Goal: Task Accomplishment & Management: Manage account settings

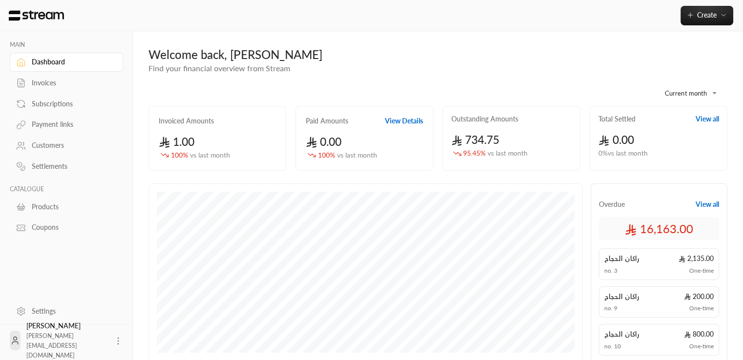
click at [55, 79] on div "Invoices" at bounding box center [71, 83] width 79 height 10
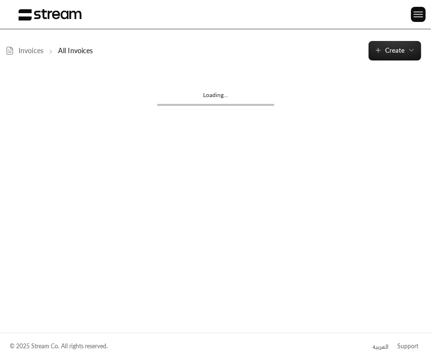
click at [179, 152] on div "Invoices Filters All Invoices Overdue Upcoming Customer name Status Invoice no.…" at bounding box center [215, 194] width 431 height 266
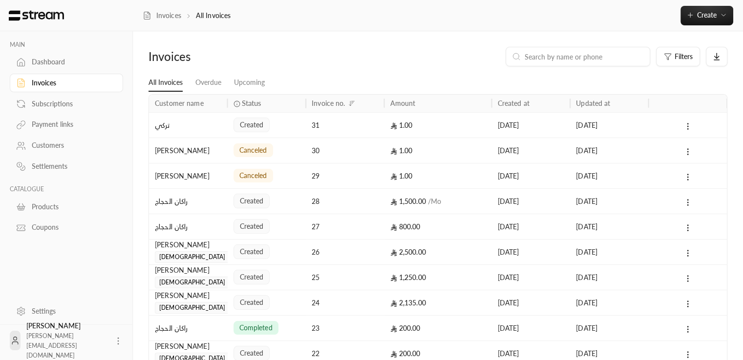
click at [681, 131] on div at bounding box center [687, 125] width 67 height 25
click at [686, 123] on icon at bounding box center [687, 126] width 9 height 9
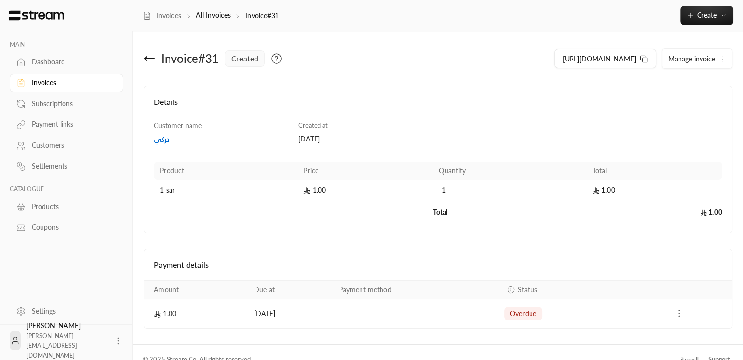
click at [151, 59] on icon at bounding box center [150, 59] width 10 height 0
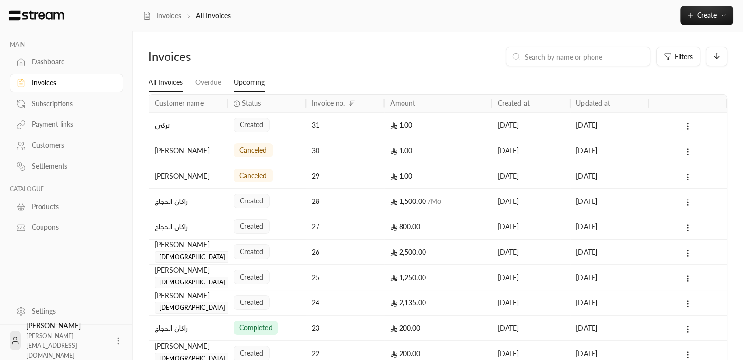
click at [239, 82] on link "Upcoming" at bounding box center [249, 83] width 31 height 18
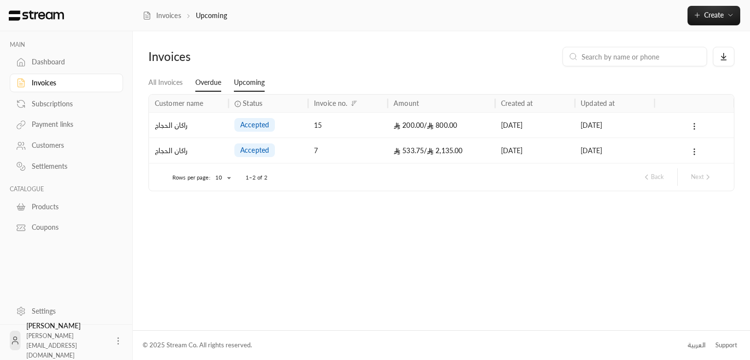
click at [208, 84] on link "Overdue" at bounding box center [208, 83] width 26 height 18
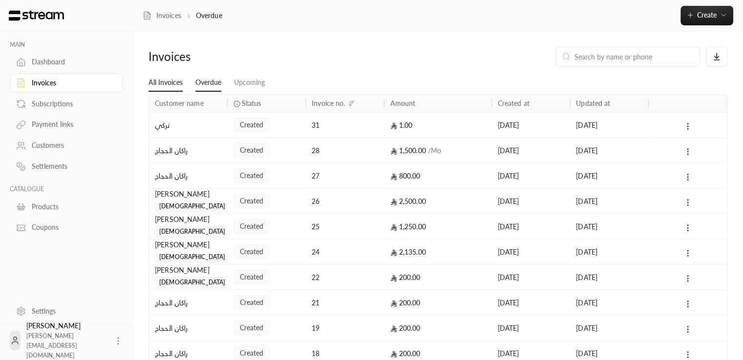
click at [162, 82] on link "All Invoices" at bounding box center [165, 83] width 34 height 18
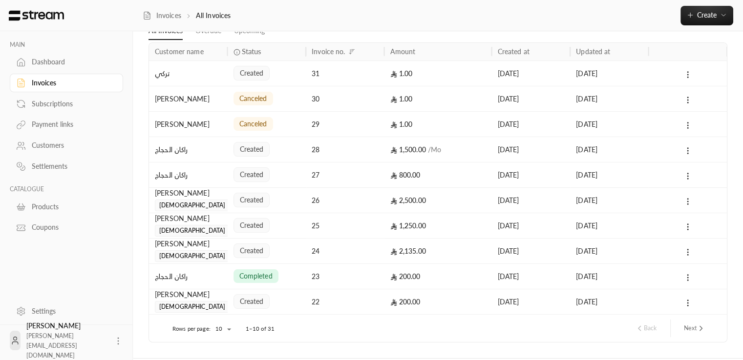
scroll to position [79, 0]
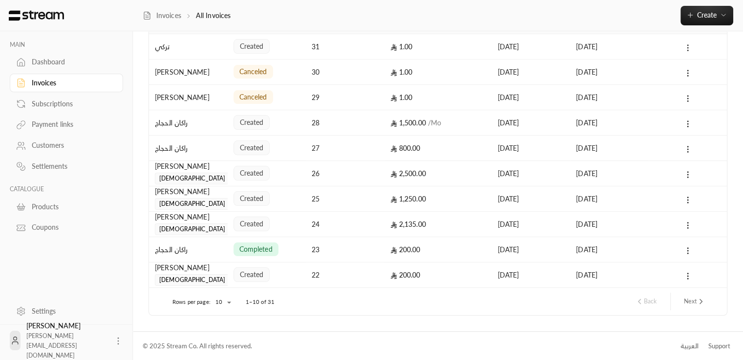
click at [686, 47] on icon at bounding box center [687, 47] width 9 height 9
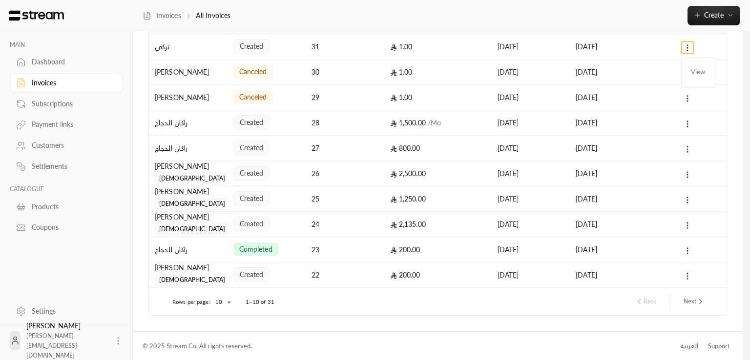
click at [206, 42] on div at bounding box center [375, 180] width 750 height 360
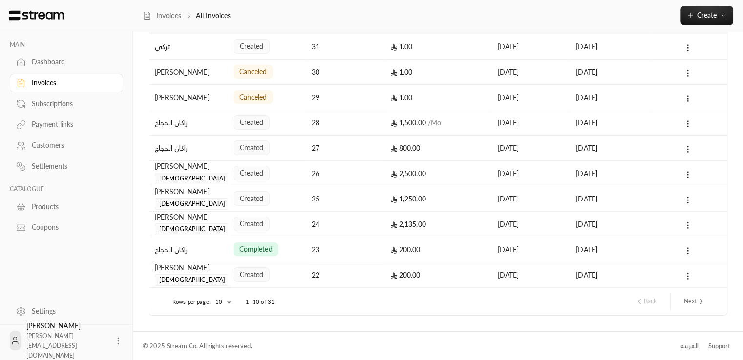
click at [207, 45] on div "تركي" at bounding box center [188, 46] width 67 height 25
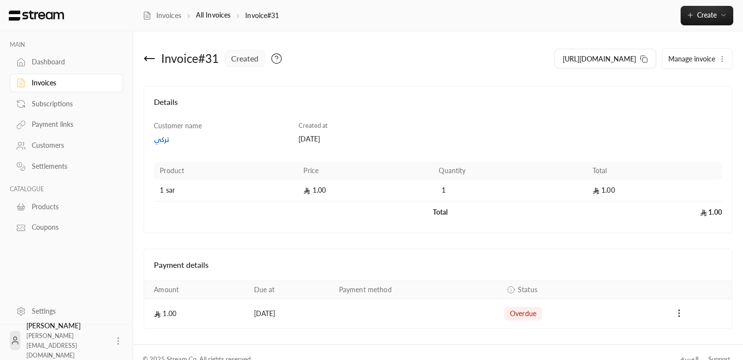
click at [727, 53] on button "Manage invoice" at bounding box center [696, 59] width 69 height 20
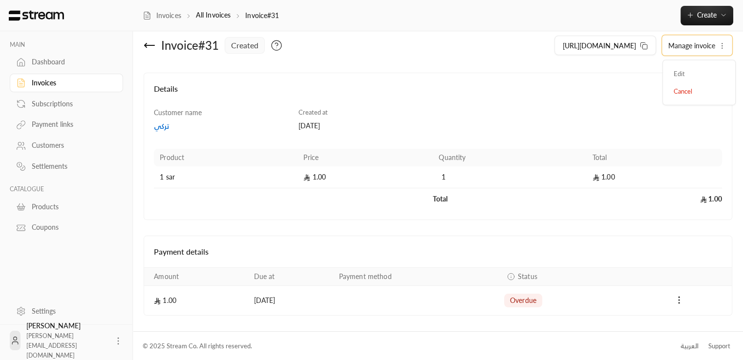
click at [679, 299] on icon "Payments" at bounding box center [679, 300] width 10 height 10
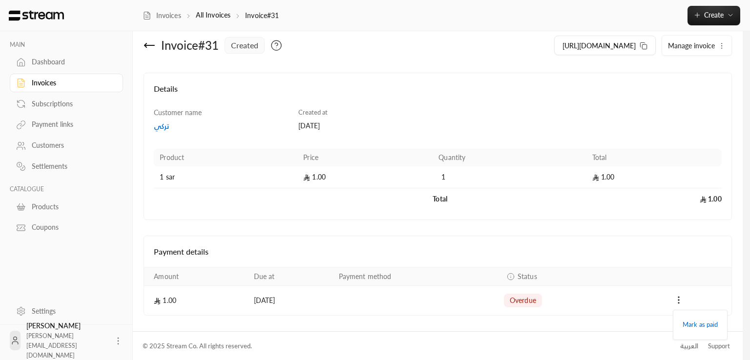
click at [733, 166] on div at bounding box center [375, 180] width 750 height 360
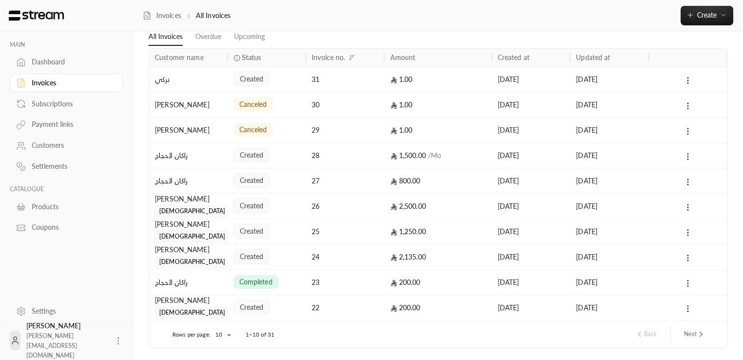
scroll to position [46, 0]
click at [200, 207] on div "[PERSON_NAME]" at bounding box center [188, 204] width 67 height 23
